Goal: Task Accomplishment & Management: Use online tool/utility

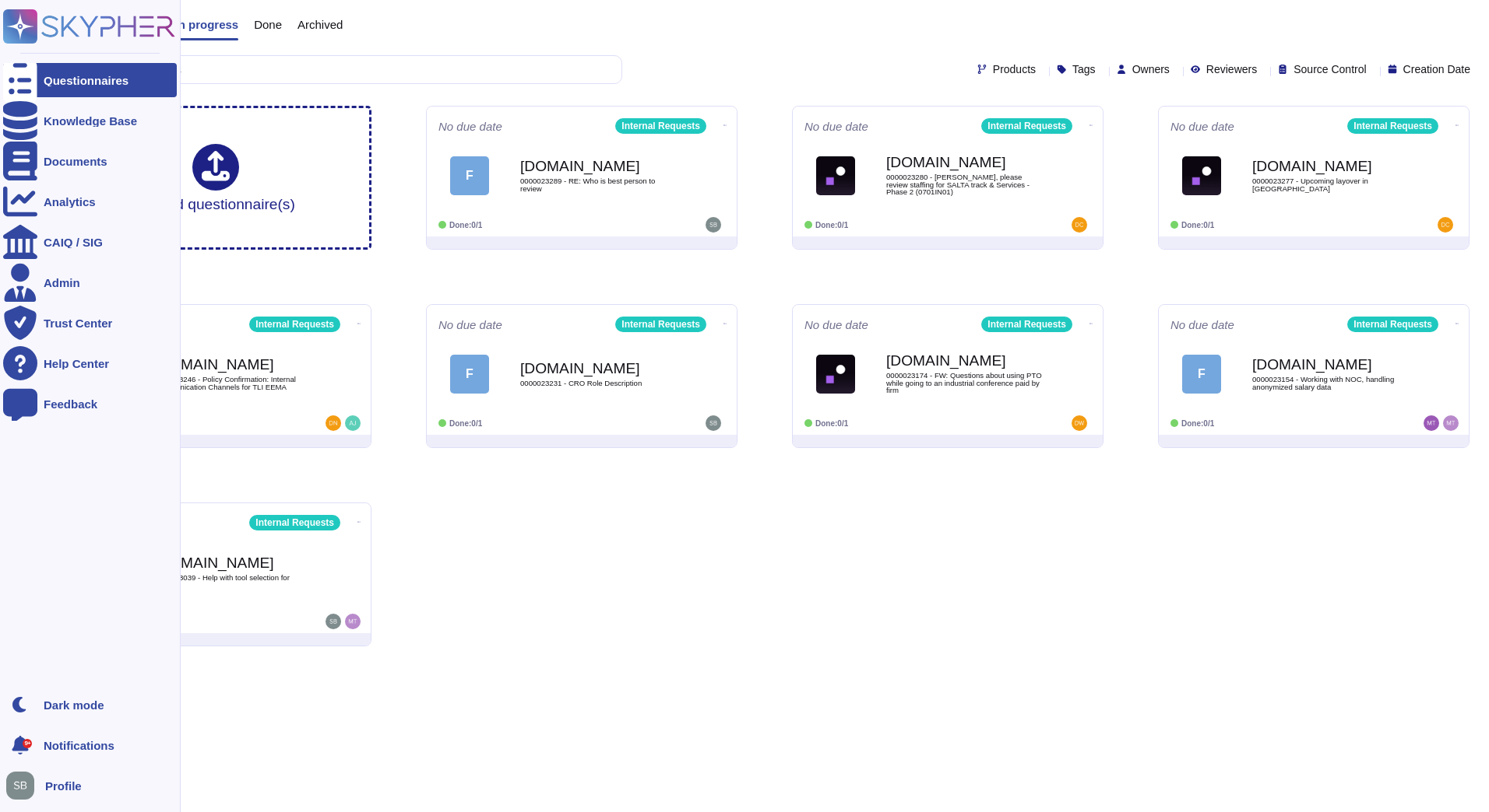
click at [30, 30] on rect at bounding box center [20, 26] width 34 height 34
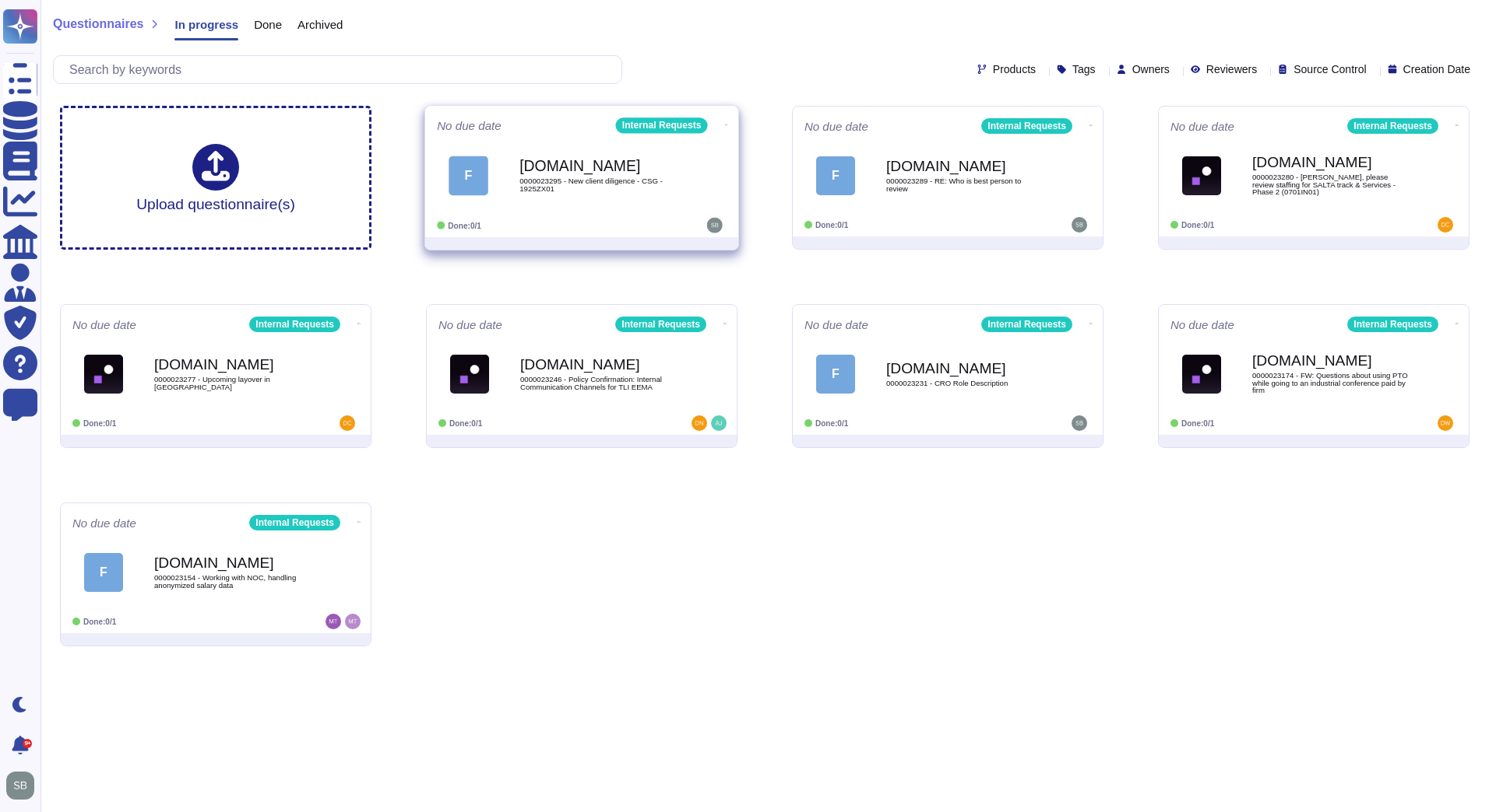
click at [580, 199] on div "[DOMAIN_NAME] 0000023295 - New client diligence - CSG - 1925ZX01" at bounding box center [598, 175] width 157 height 63
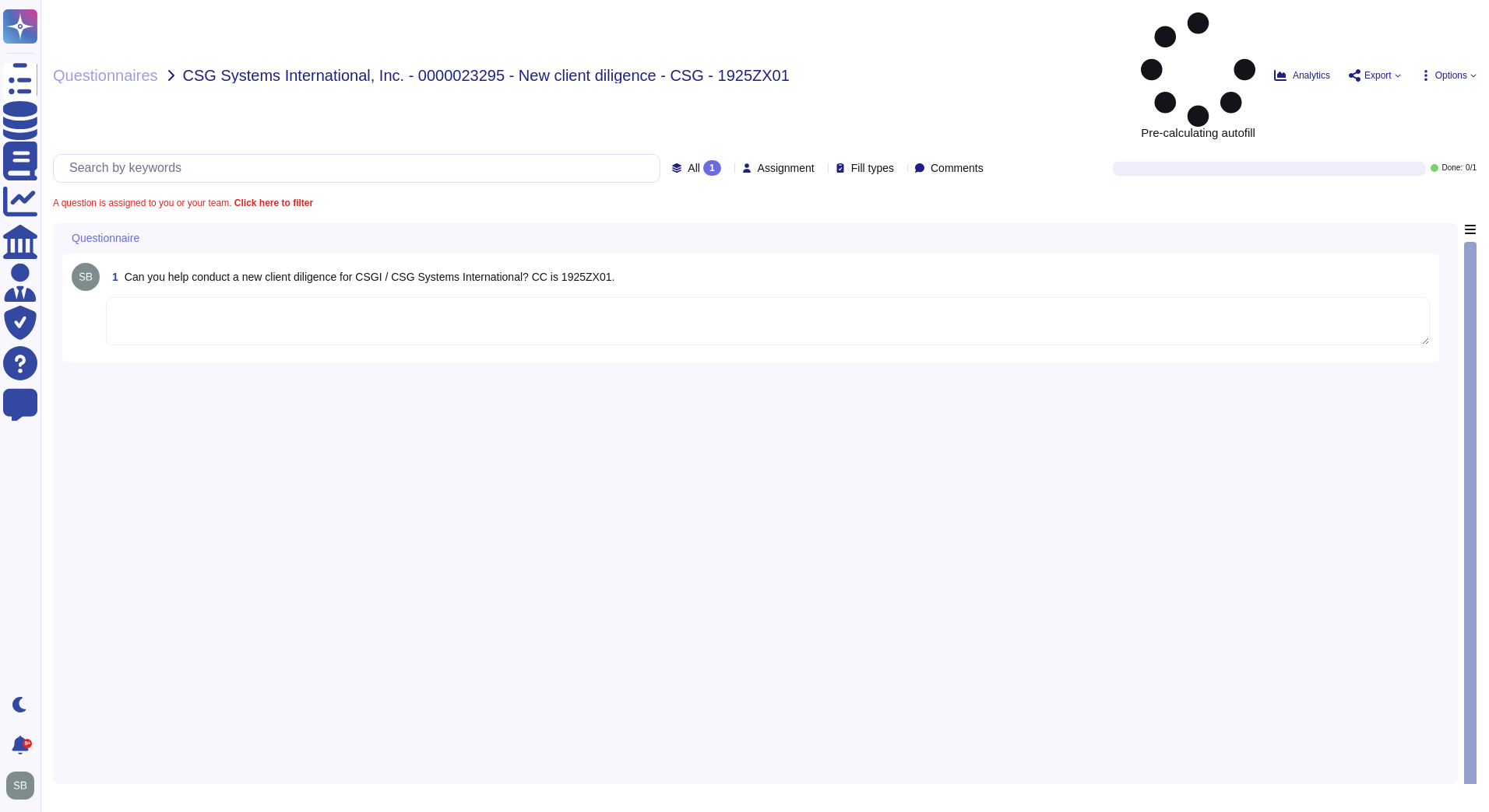
click at [264, 298] on textarea at bounding box center [767, 322] width 1323 height 48
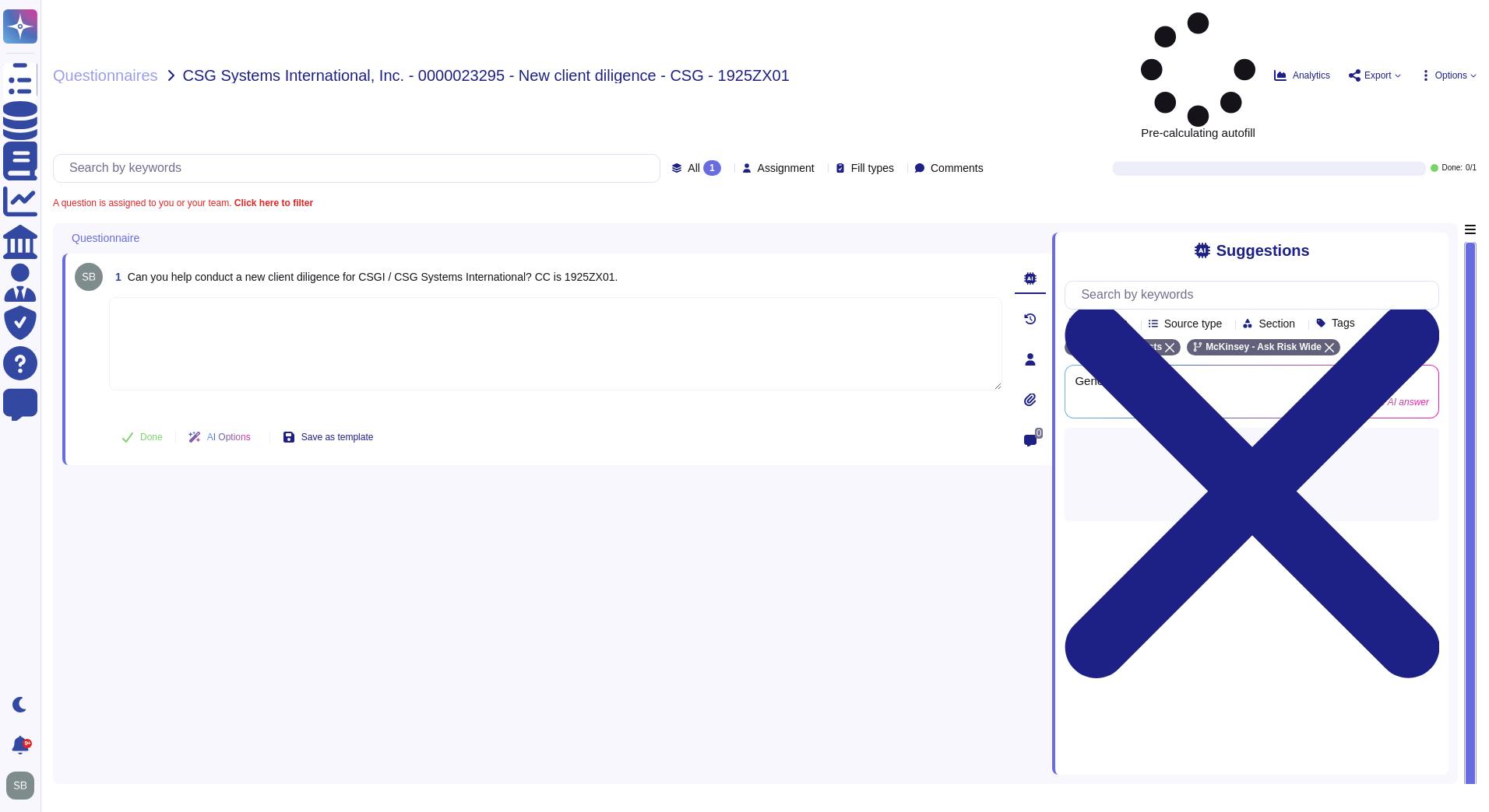
paste textarea "As a first step, in Engage it is important to fill in all required details in t…"
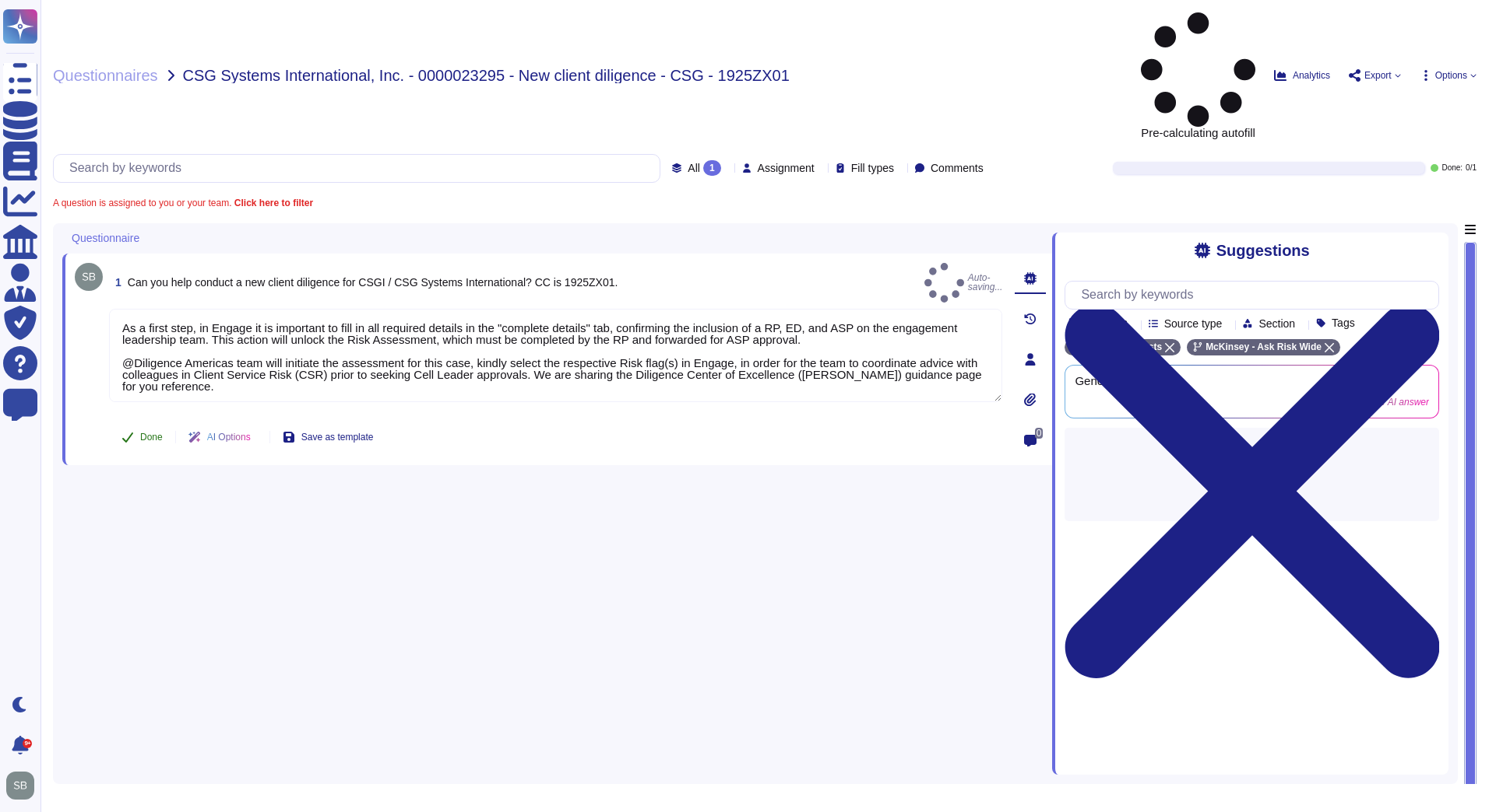
click at [139, 421] on button "Done" at bounding box center [142, 436] width 66 height 31
type textarea "As a first step, in Engage it is important to fill in all required details in t…"
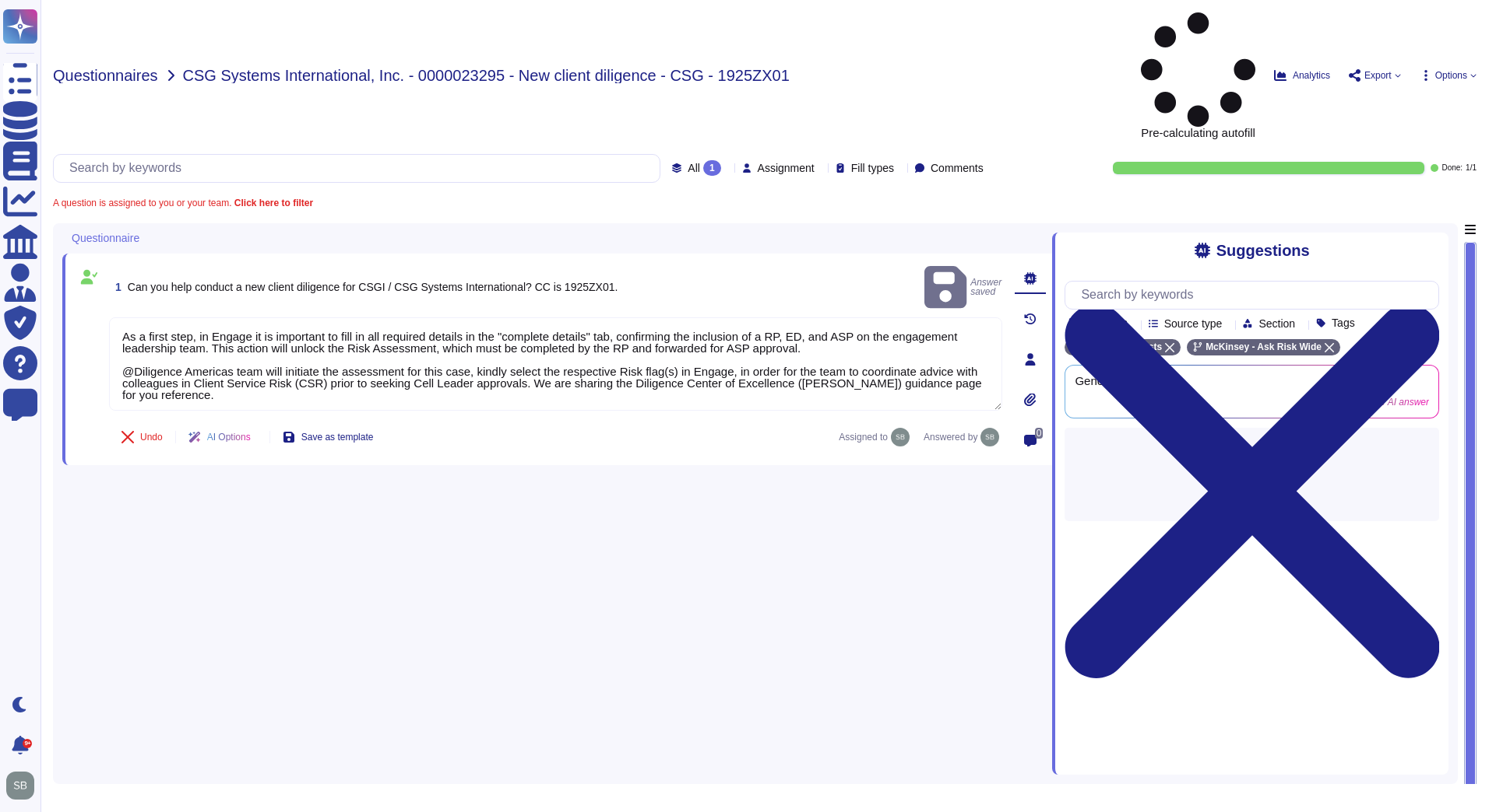
click at [126, 68] on span "Questionnaires" at bounding box center [105, 76] width 105 height 16
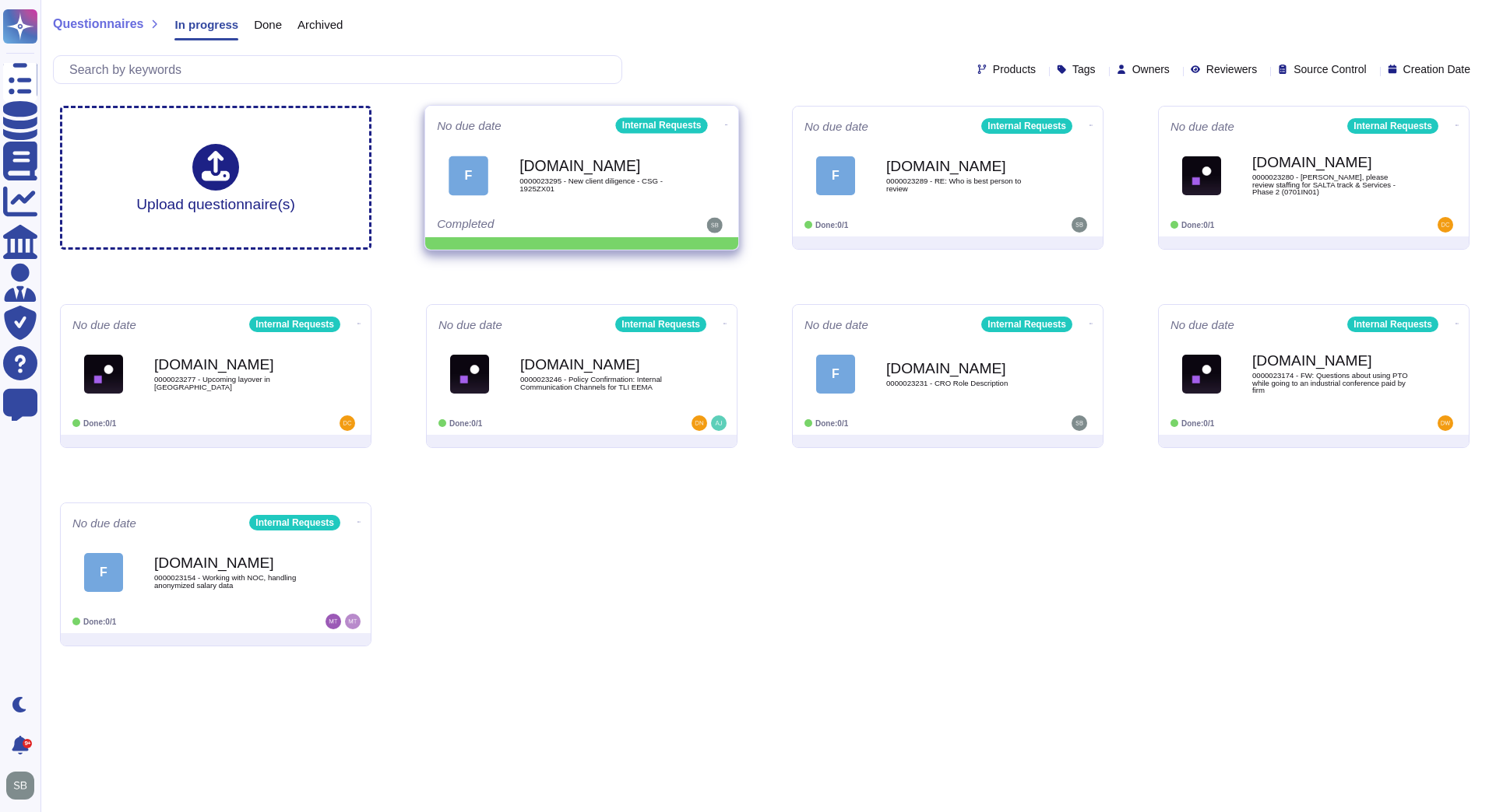
click at [725, 123] on icon at bounding box center [726, 125] width 3 height 4
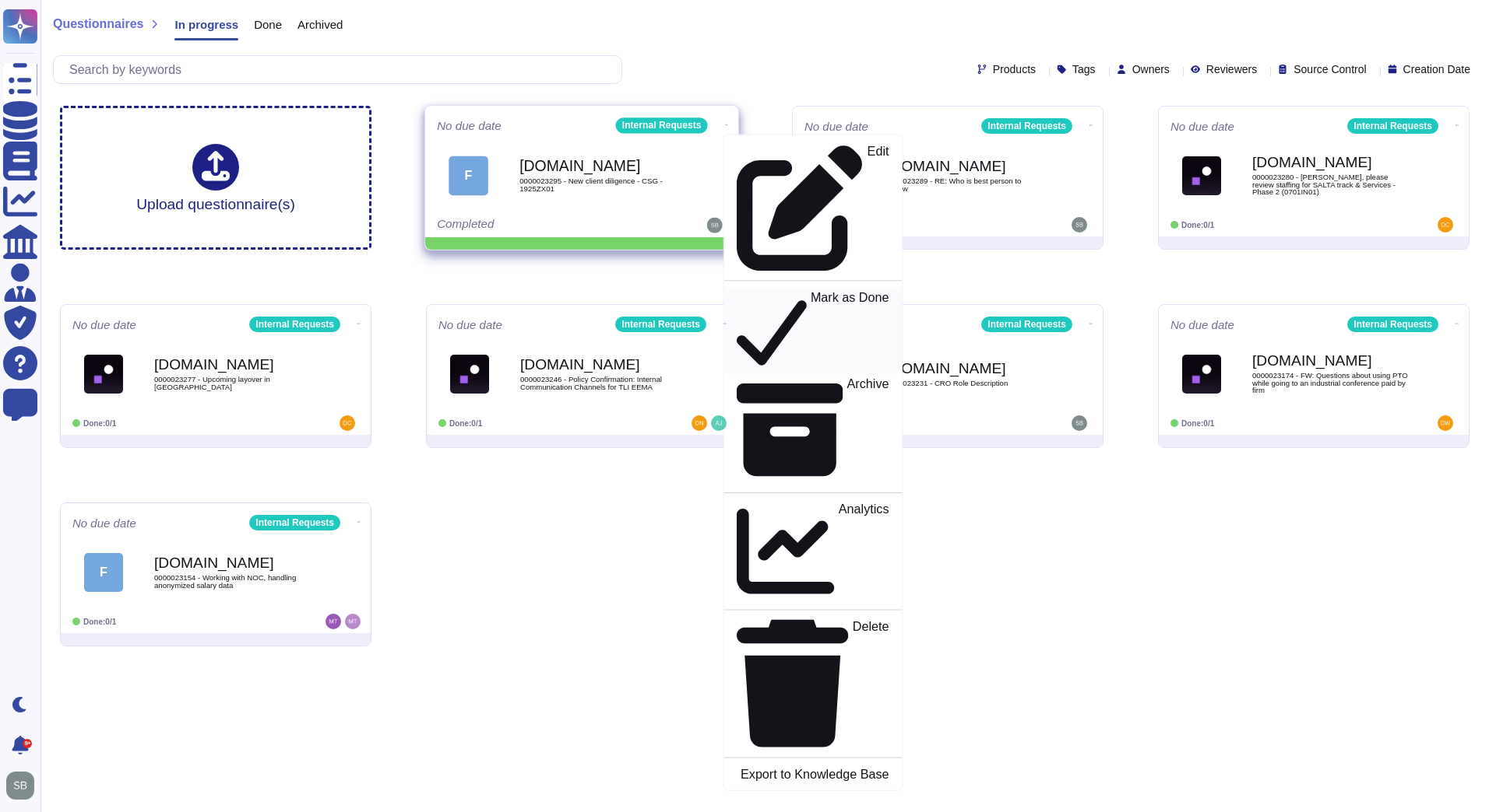
click at [810, 291] on p "Mark as Done" at bounding box center [849, 330] width 79 height 79
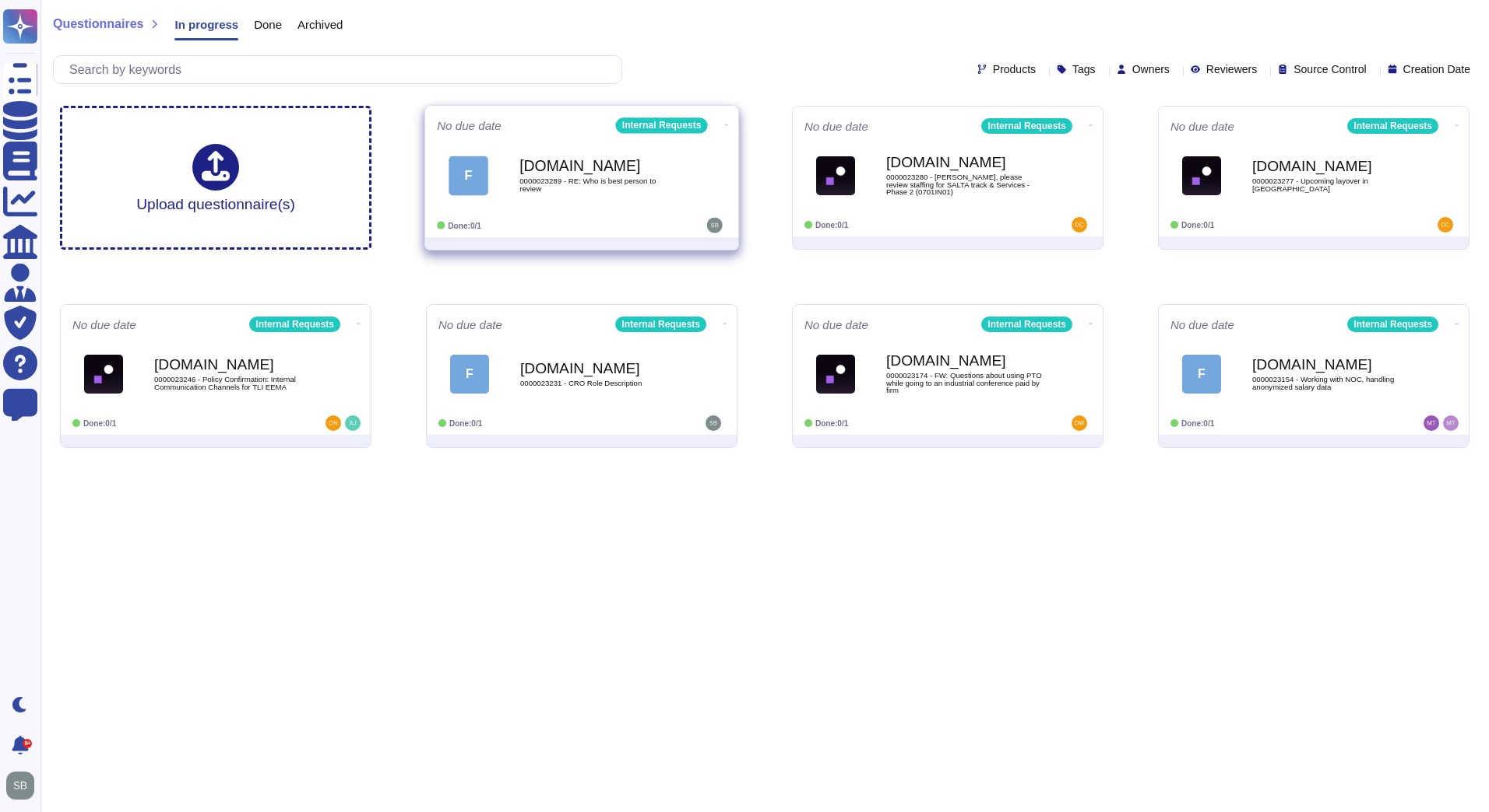
click at [601, 203] on div "[DOMAIN_NAME] 0000023289 - RE: Who is best person to review" at bounding box center [598, 175] width 157 height 63
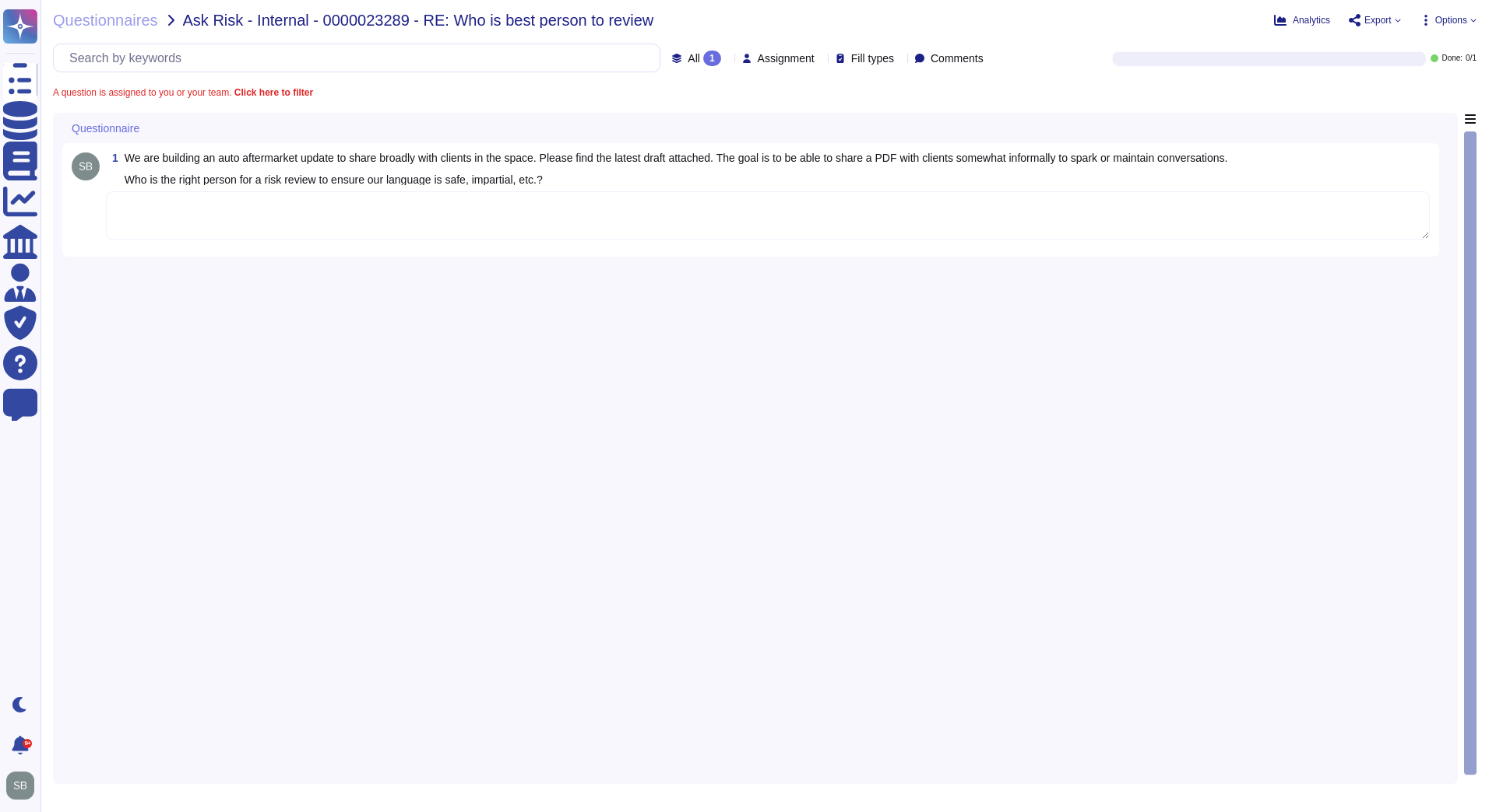
click at [149, 211] on textarea at bounding box center [767, 216] width 1323 height 48
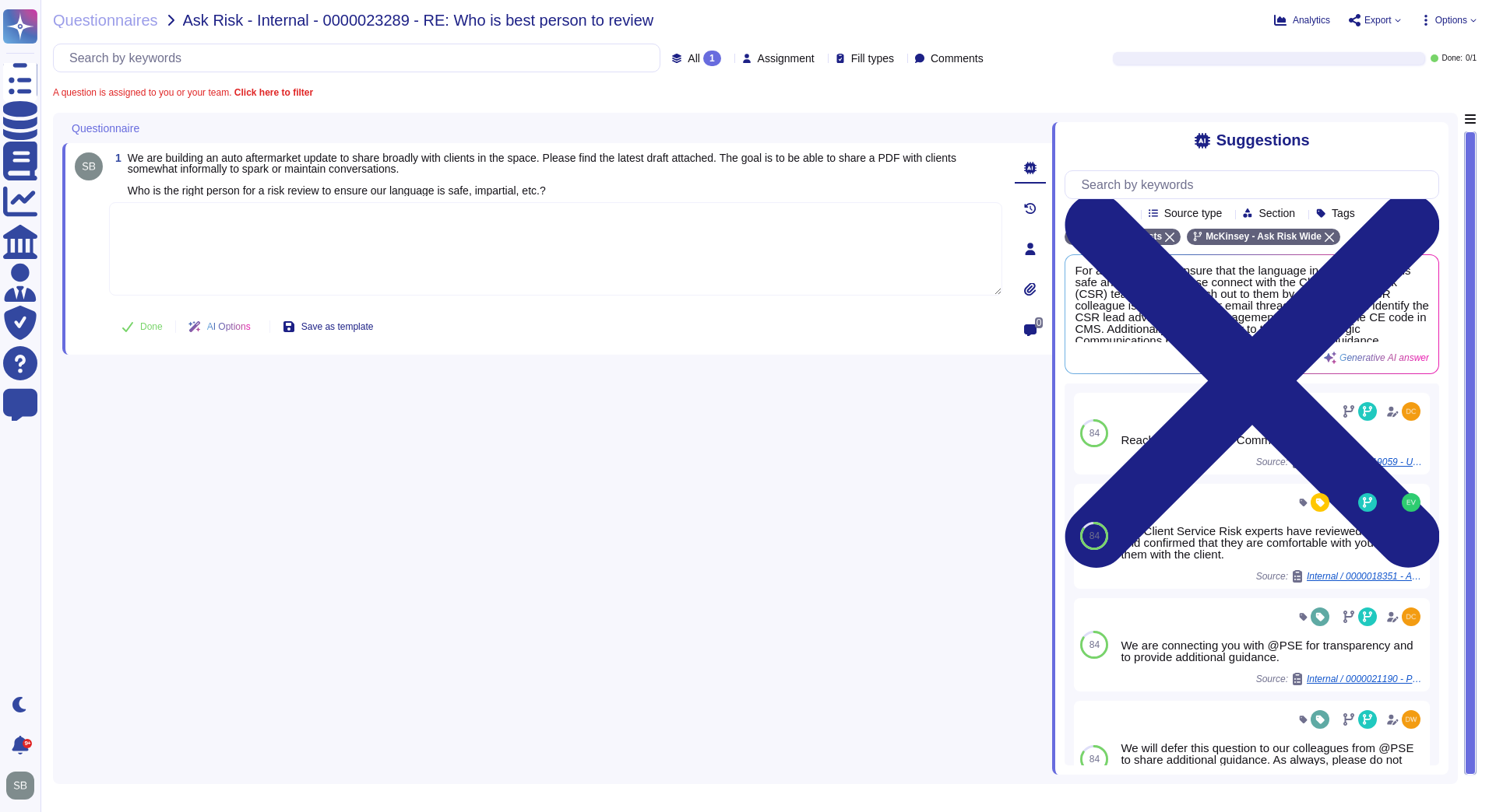
paste textarea "For you awareness, we are sharing with you the Firm’s Strategic Communications …"
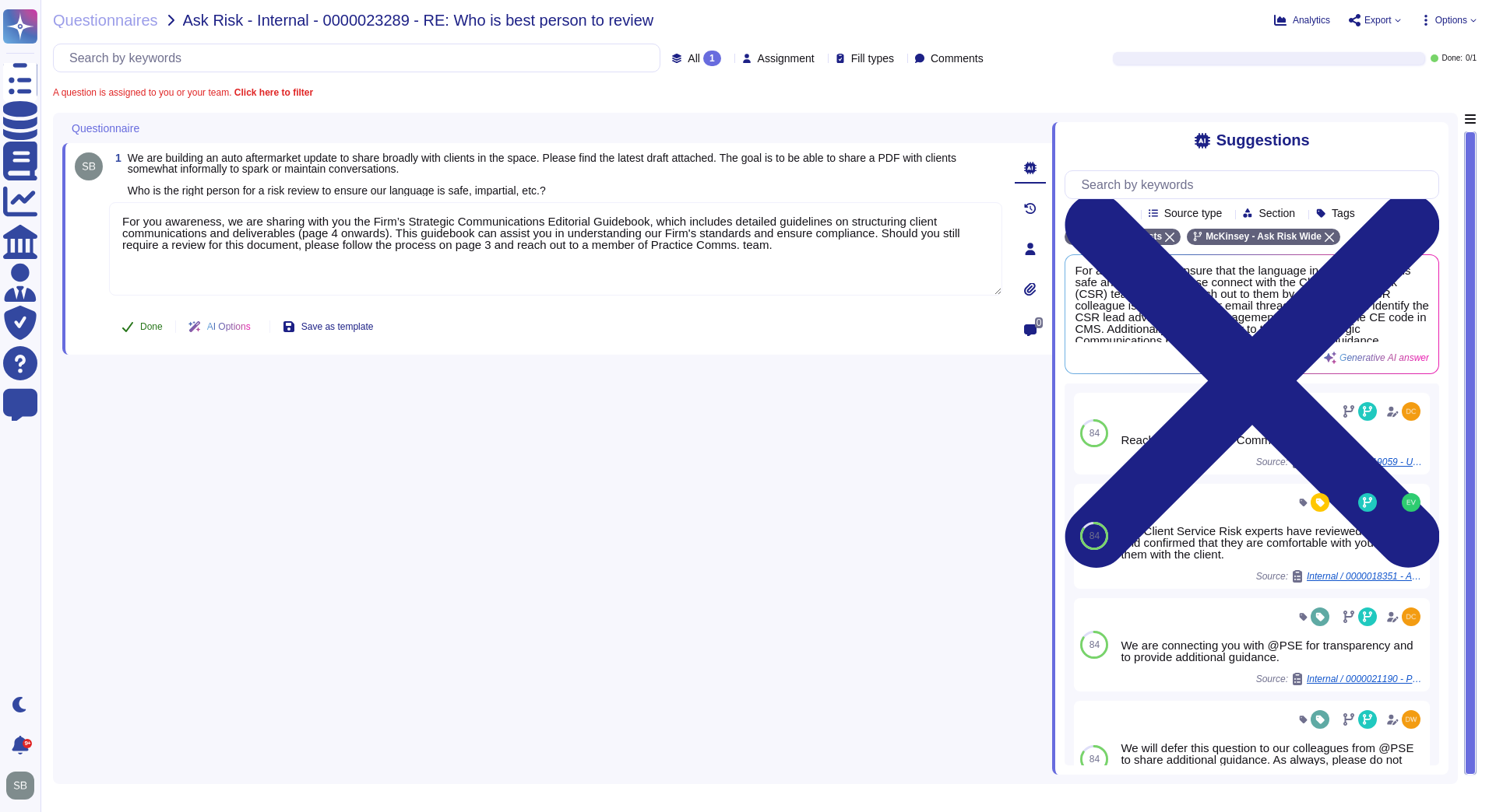
type textarea "For you awareness, we are sharing with you the Firm’s Strategic Communications …"
click at [149, 319] on button "Done" at bounding box center [142, 327] width 66 height 31
click at [117, 22] on span "Questionnaires" at bounding box center [105, 20] width 105 height 16
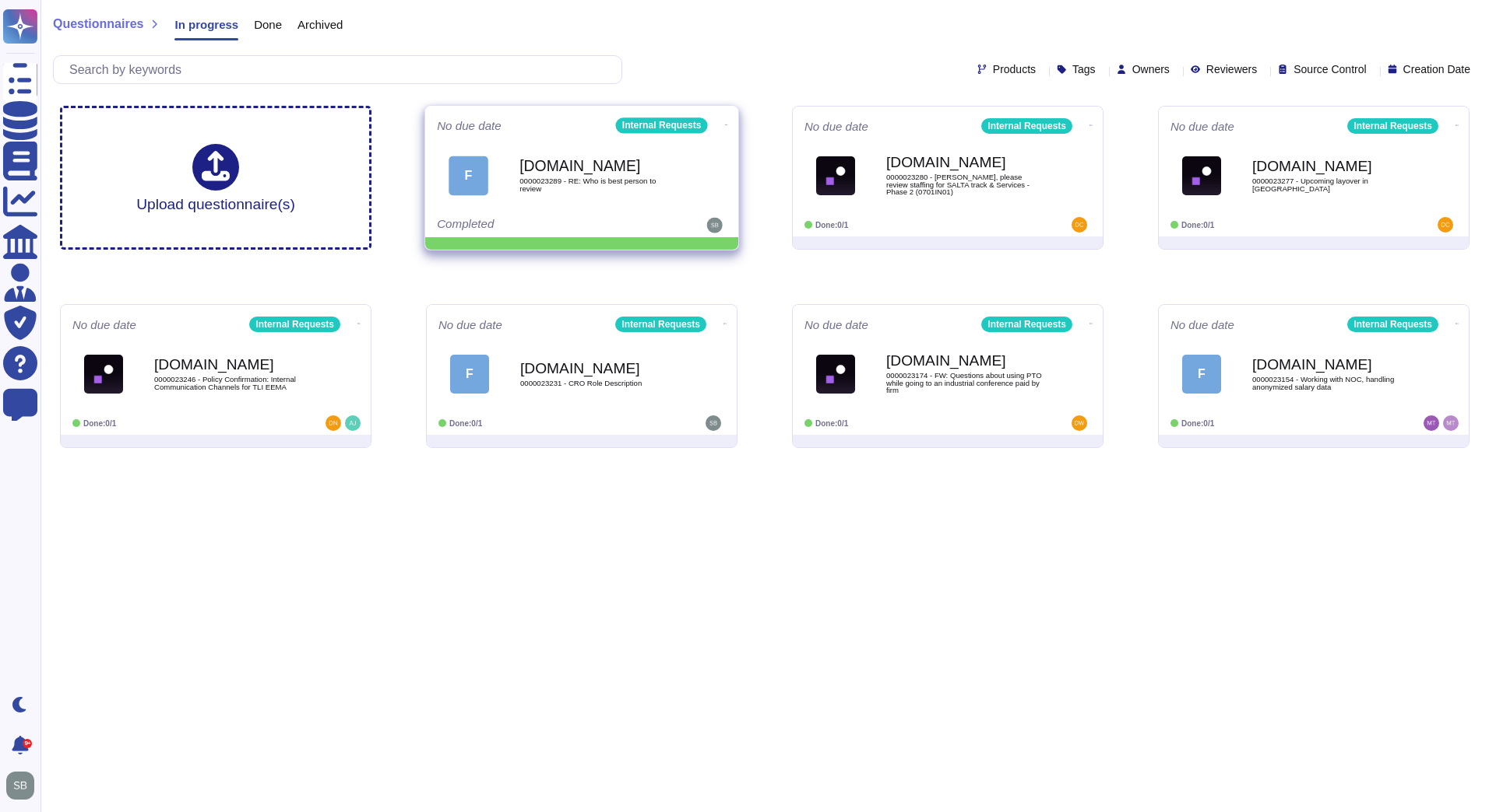
click at [724, 117] on span at bounding box center [727, 123] width 6 height 16
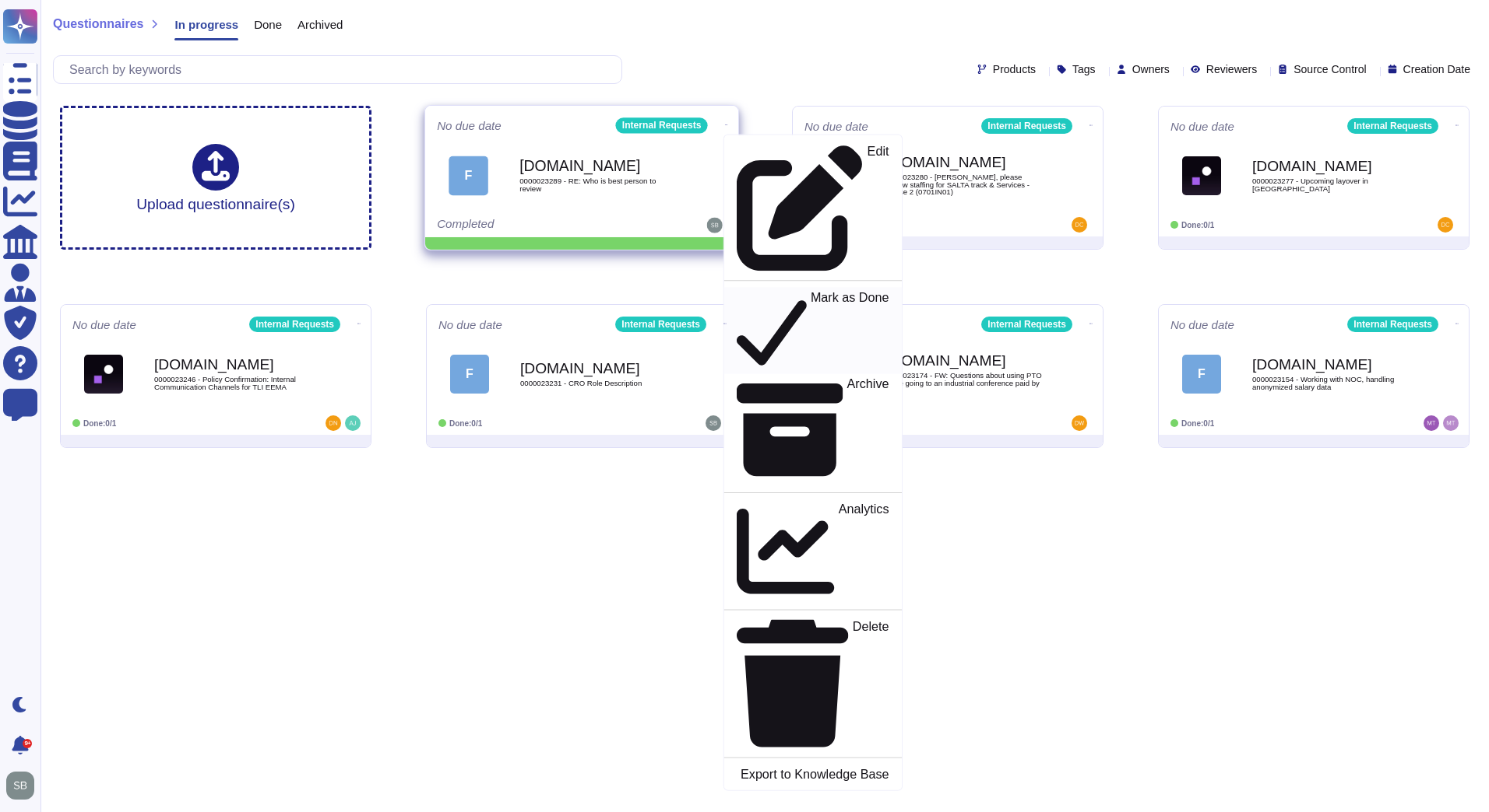
click at [810, 291] on p "Mark as Done" at bounding box center [849, 330] width 79 height 79
